Goal: Transaction & Acquisition: Purchase product/service

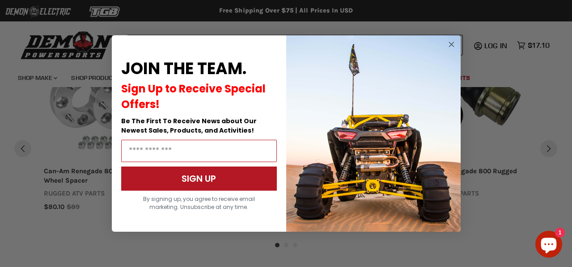
scroll to position [767, 0]
